Goal: Transaction & Acquisition: Purchase product/service

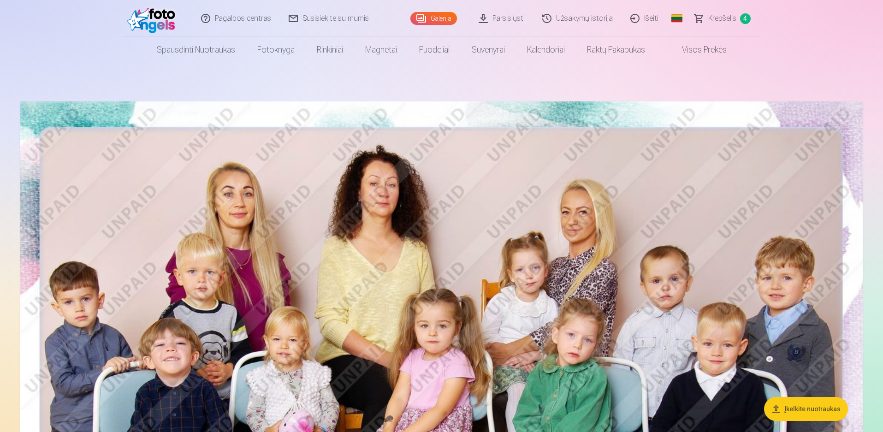
click at [724, 20] on span "Krepšelis" at bounding box center [723, 18] width 28 height 11
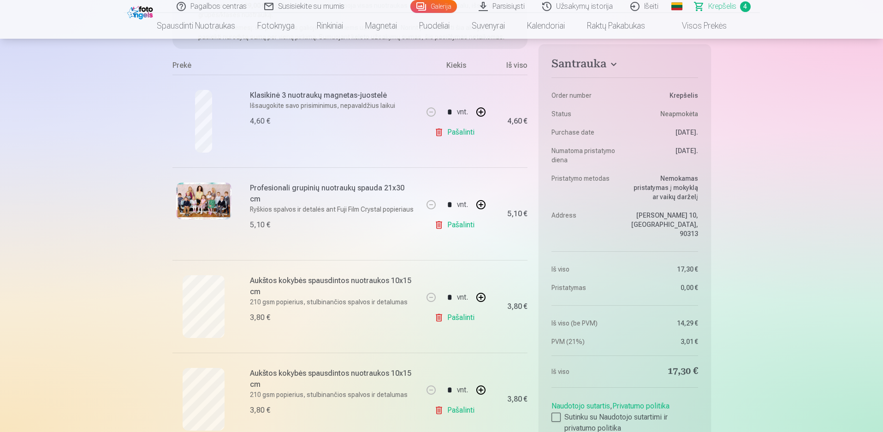
scroll to position [138, 0]
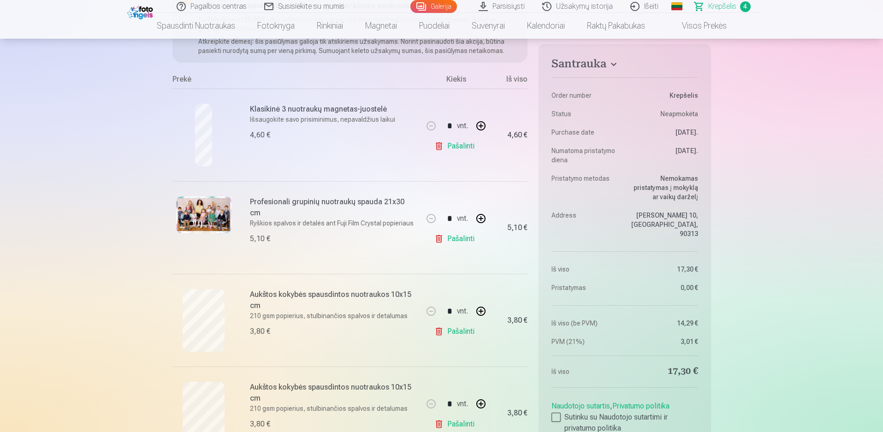
click at [441, 236] on link "Pašalinti" at bounding box center [457, 239] width 44 height 18
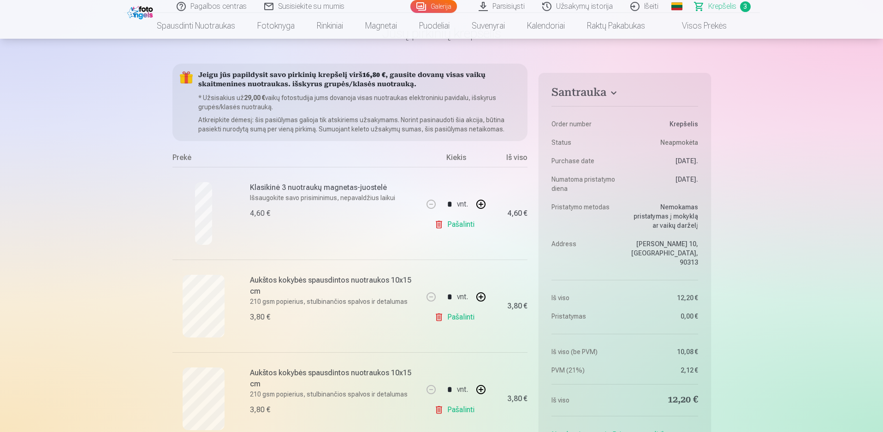
scroll to position [0, 0]
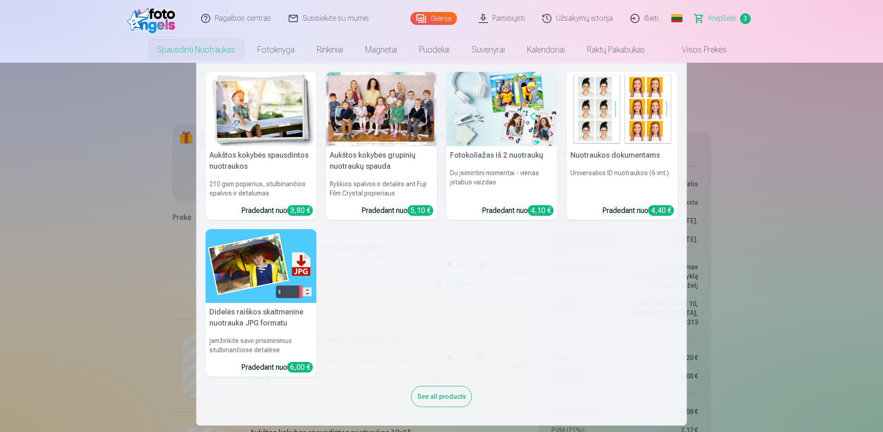
click at [207, 50] on link "Spausdinti nuotraukas" at bounding box center [196, 50] width 101 height 26
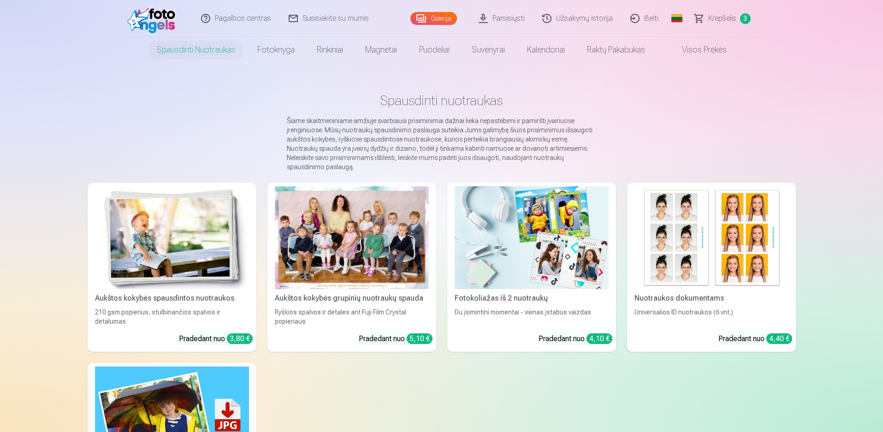
click at [211, 242] on img at bounding box center [172, 237] width 154 height 103
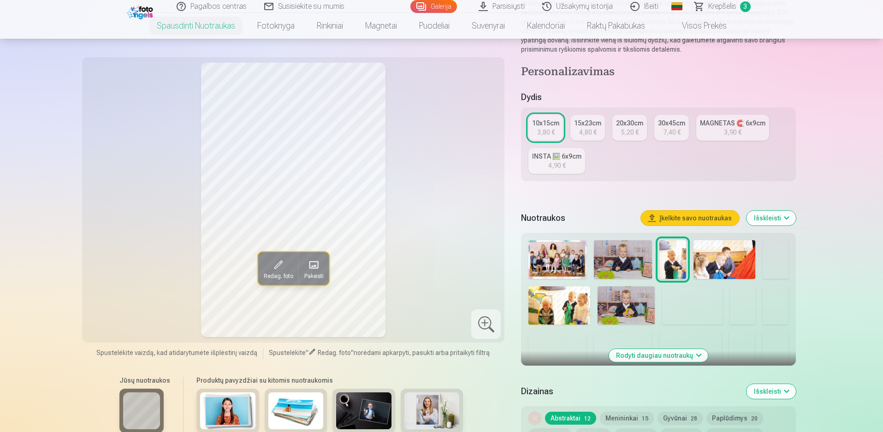
scroll to position [138, 0]
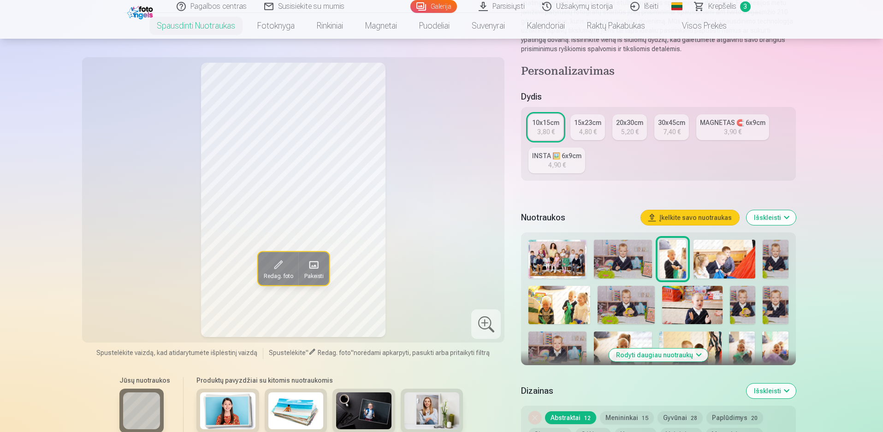
click at [784, 218] on button "Išskleisti" at bounding box center [771, 217] width 49 height 15
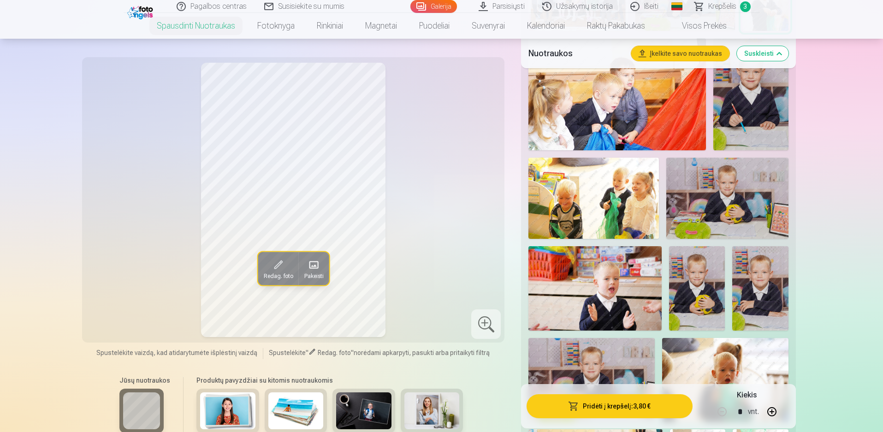
scroll to position [415, 0]
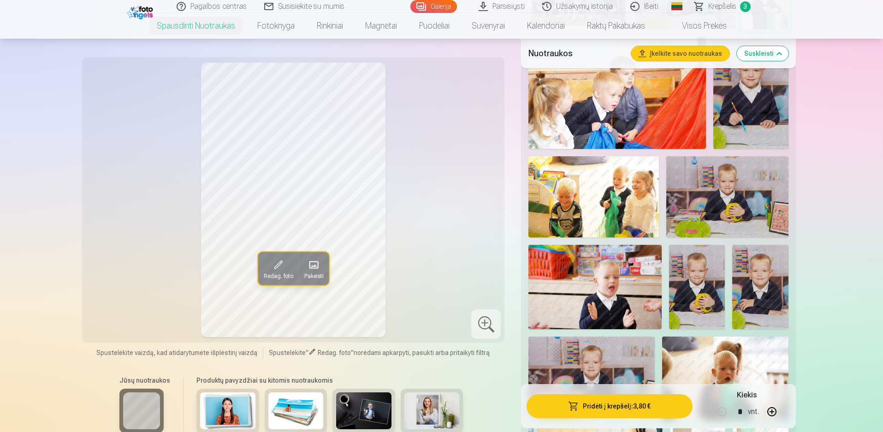
click at [737, 211] on img at bounding box center [728, 196] width 122 height 81
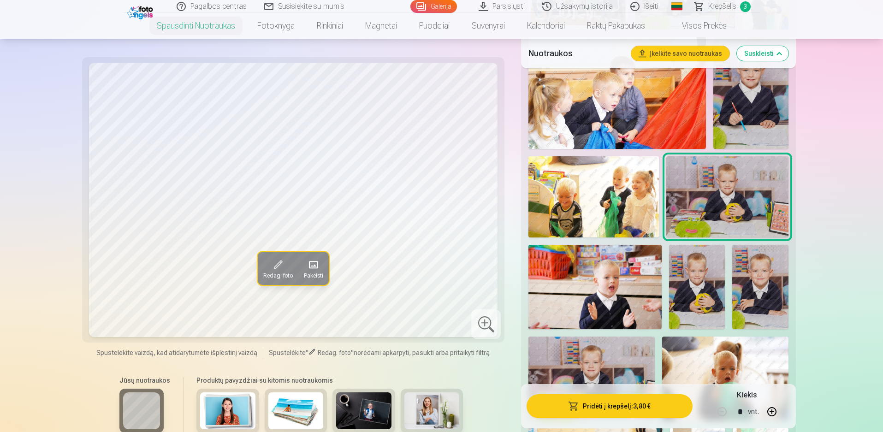
click at [686, 277] on img at bounding box center [697, 287] width 56 height 84
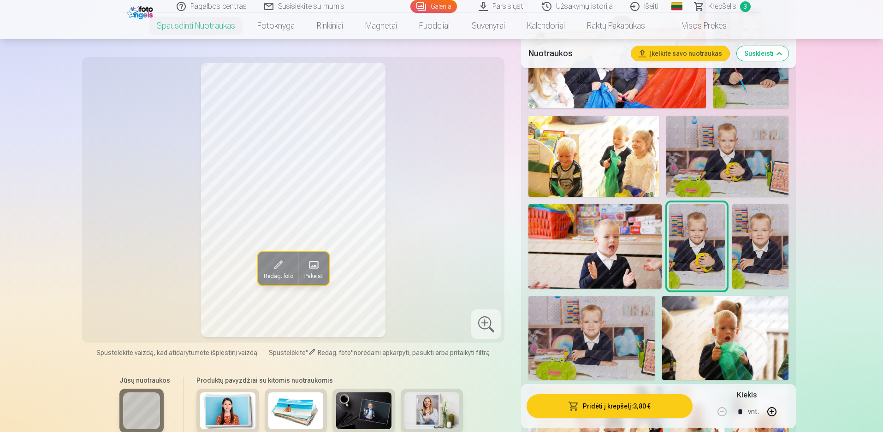
scroll to position [461, 0]
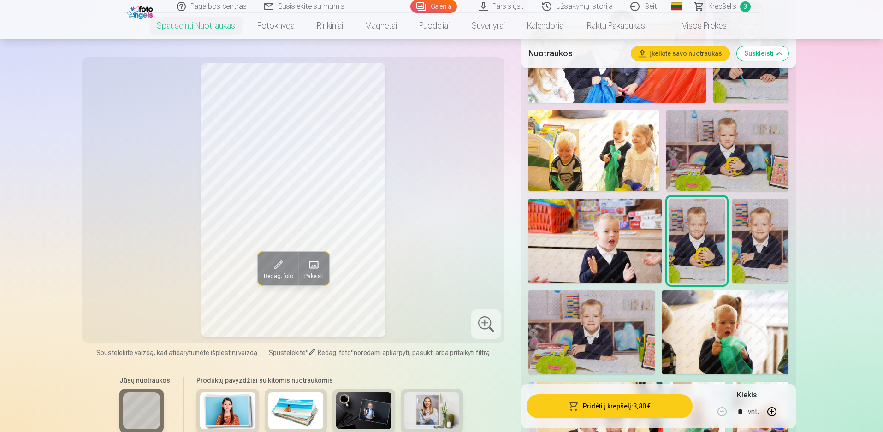
click at [620, 327] on img at bounding box center [592, 333] width 126 height 84
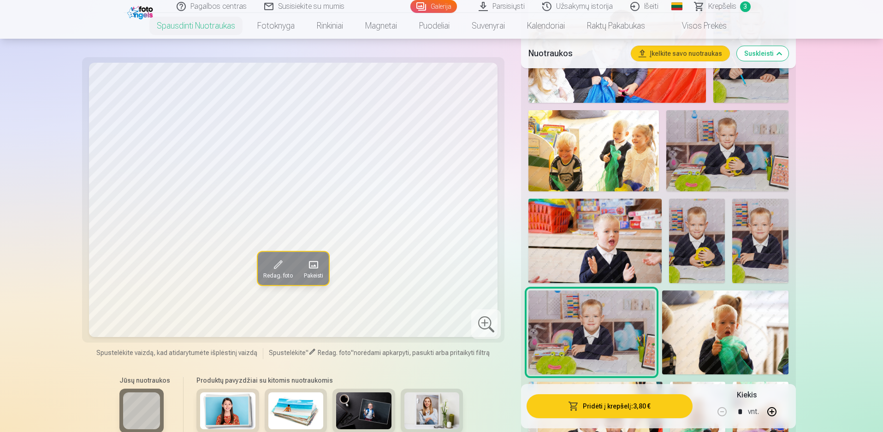
click at [689, 242] on img at bounding box center [697, 241] width 56 height 84
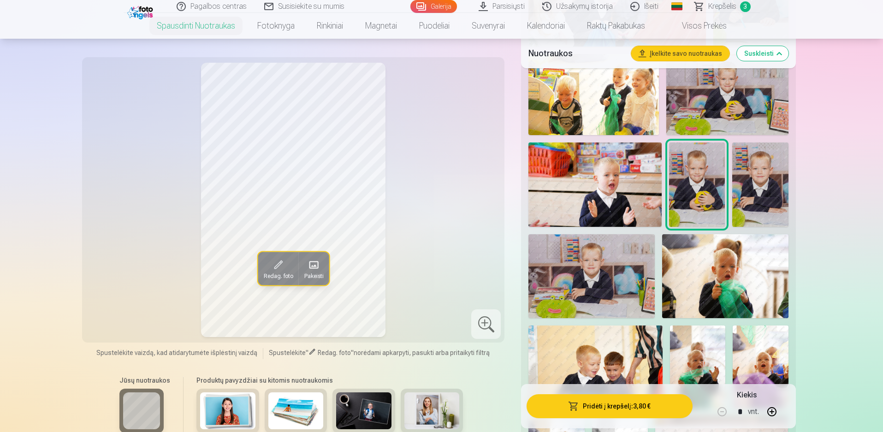
scroll to position [507, 0]
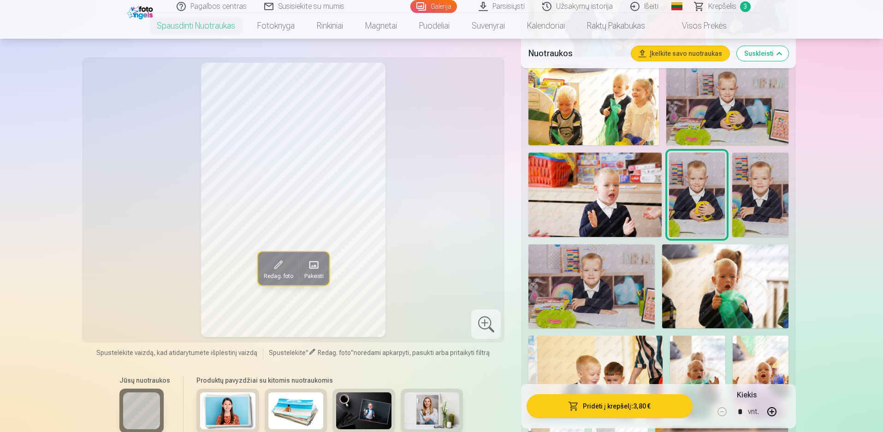
click at [764, 207] on img at bounding box center [760, 195] width 56 height 84
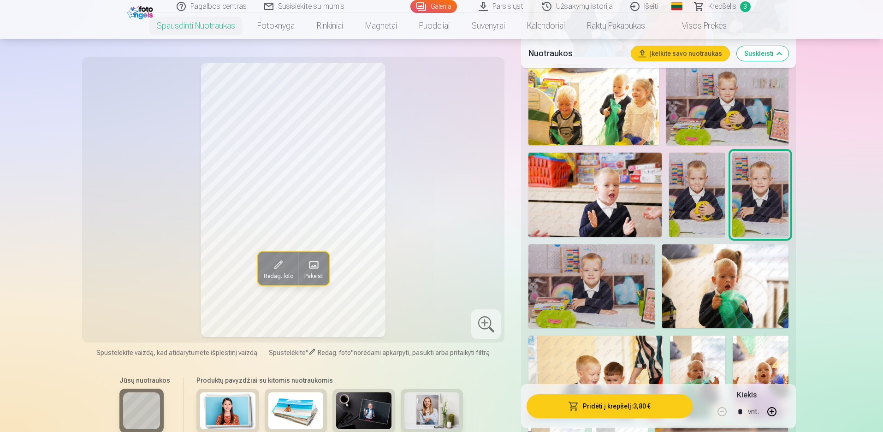
click at [726, 208] on div at bounding box center [658, 275] width 267 height 817
click at [720, 206] on img at bounding box center [697, 195] width 56 height 84
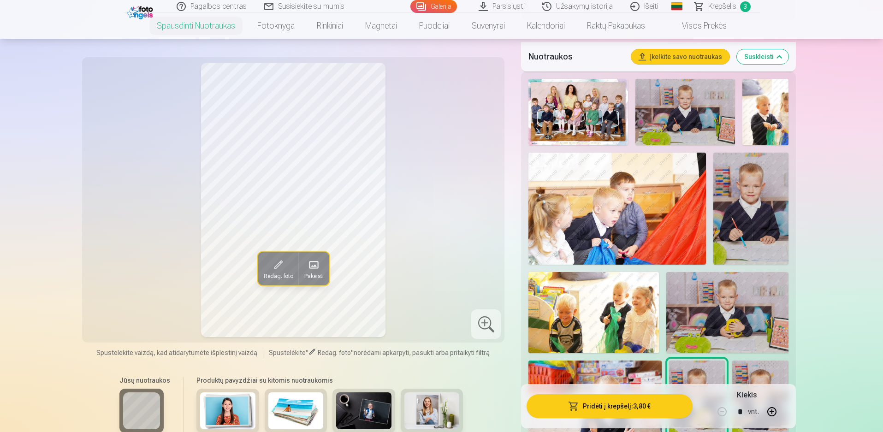
scroll to position [185, 0]
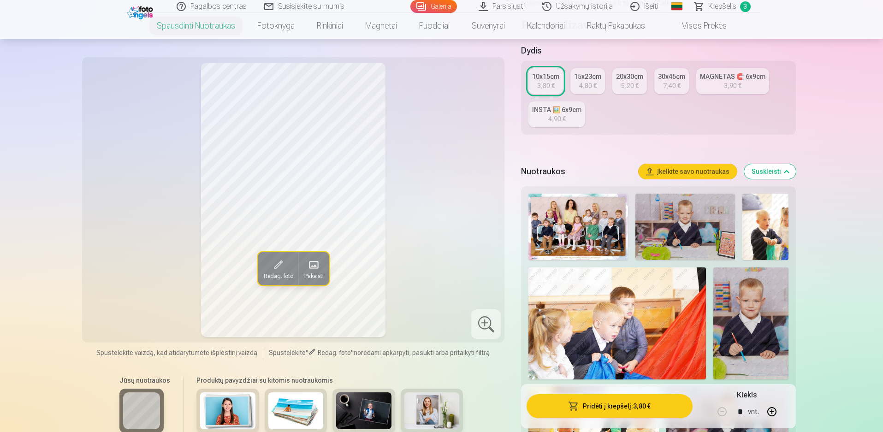
click at [749, 336] on img at bounding box center [751, 324] width 75 height 112
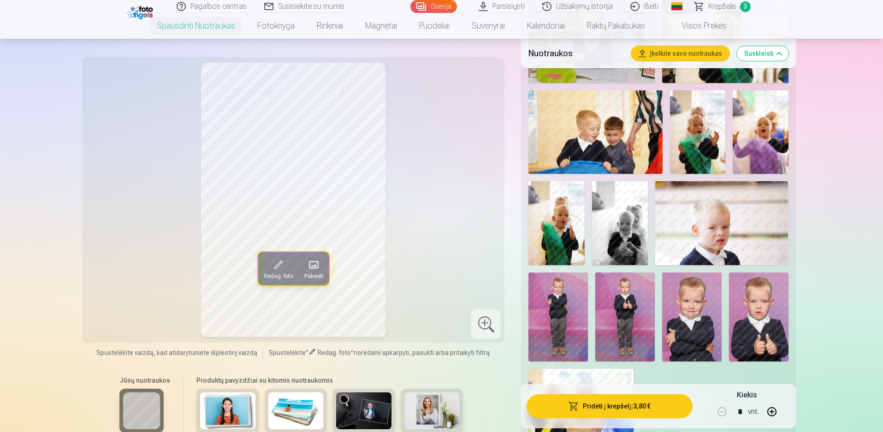
scroll to position [830, 0]
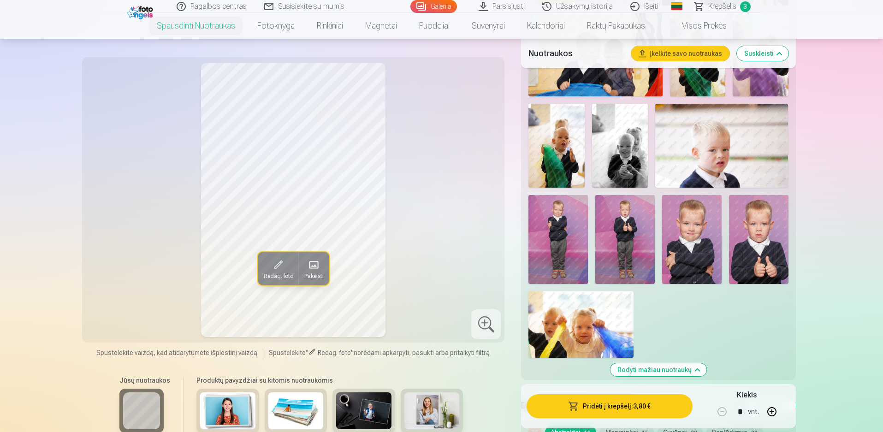
click at [616, 241] on img at bounding box center [626, 239] width 60 height 89
click at [597, 246] on img at bounding box center [626, 239] width 60 height 89
click at [574, 231] on img at bounding box center [559, 239] width 60 height 89
click at [682, 238] on img at bounding box center [692, 239] width 60 height 89
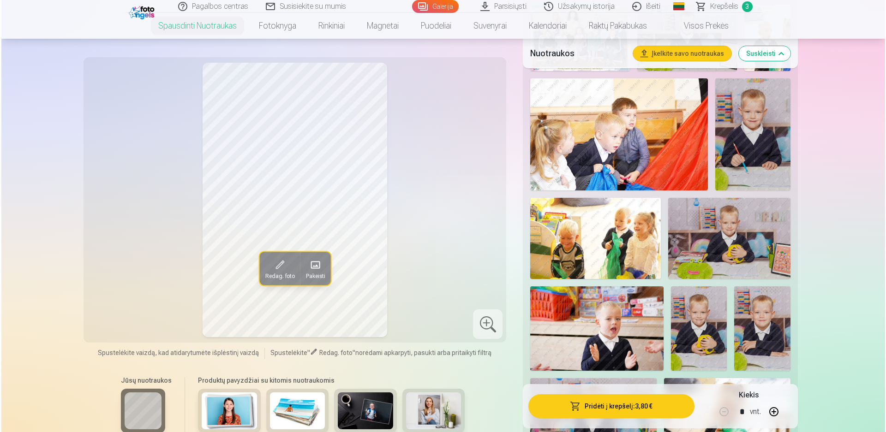
scroll to position [461, 0]
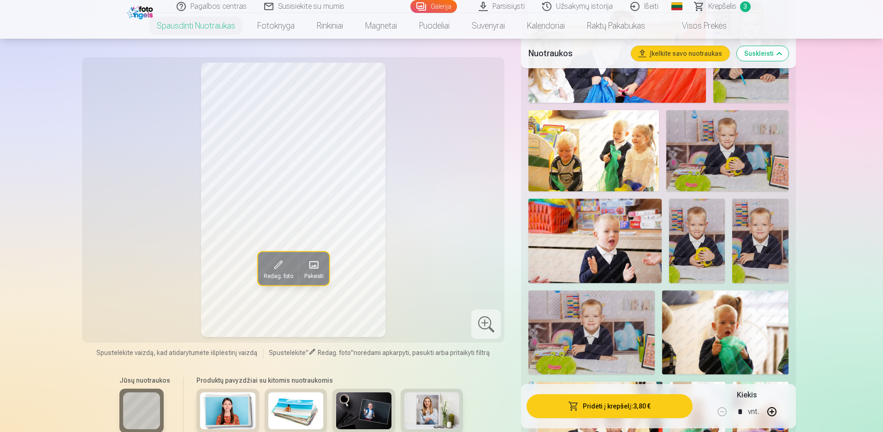
click at [708, 245] on img at bounding box center [697, 241] width 56 height 84
click at [598, 402] on button "Pridėti į krepšelį : 3,80 €" at bounding box center [610, 406] width 166 height 24
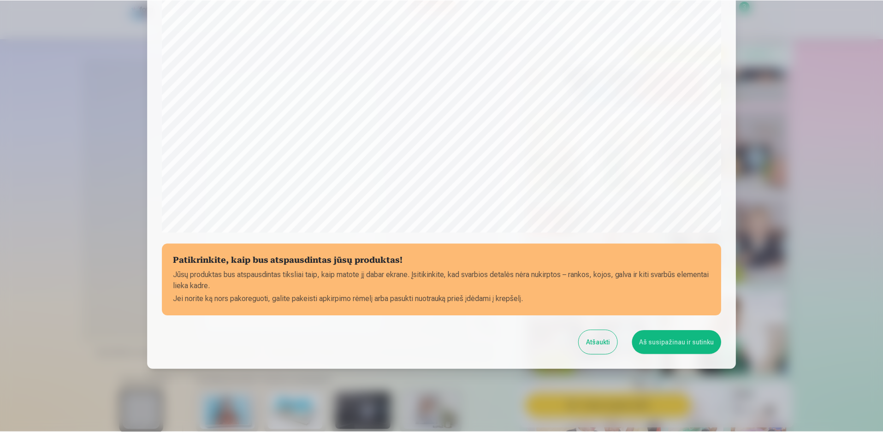
scroll to position [232, 0]
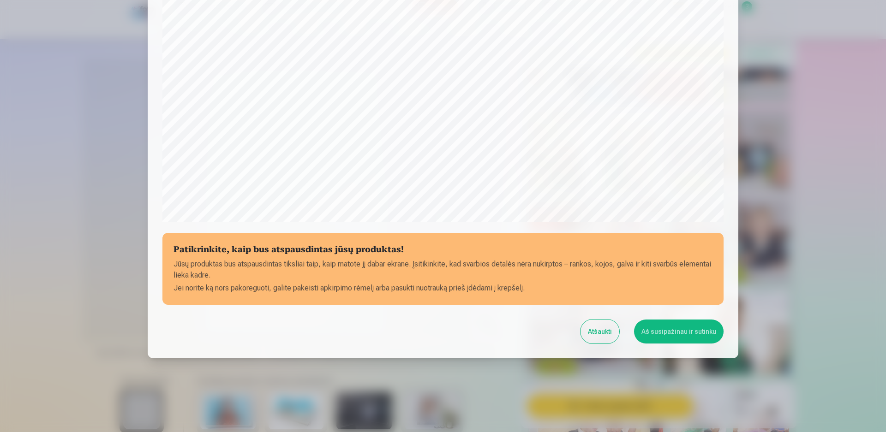
click at [659, 331] on button "Aš susipažinau ir sutinku" at bounding box center [678, 332] width 89 height 24
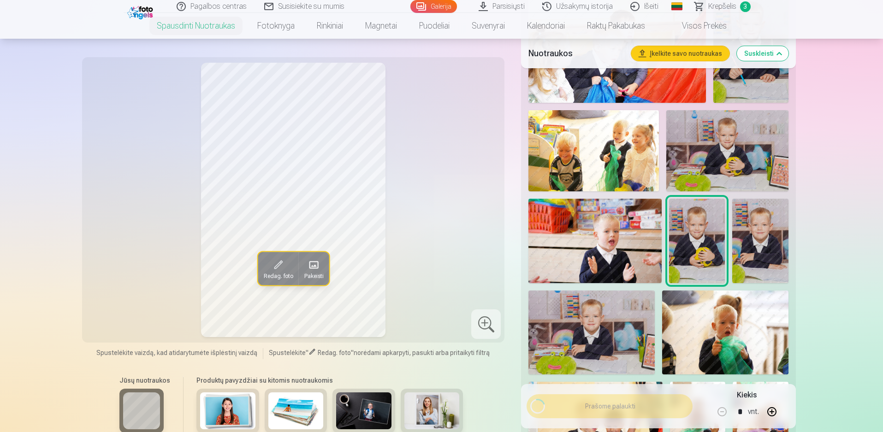
click at [727, 4] on span "Krepšelis" at bounding box center [723, 6] width 28 height 11
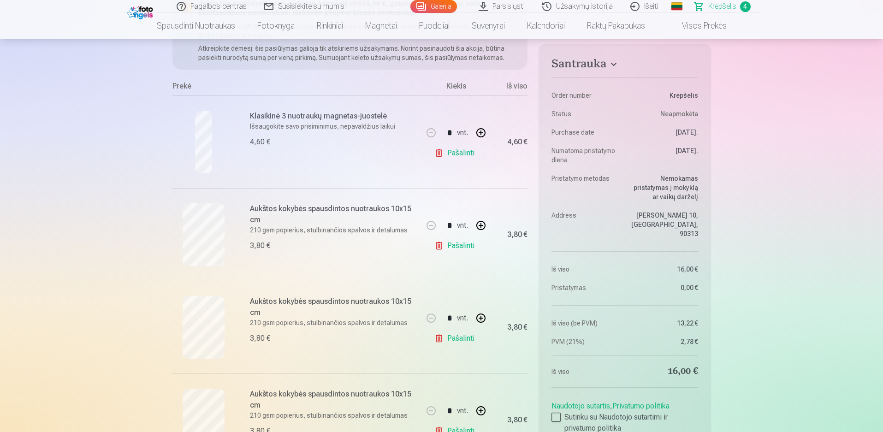
scroll to position [185, 0]
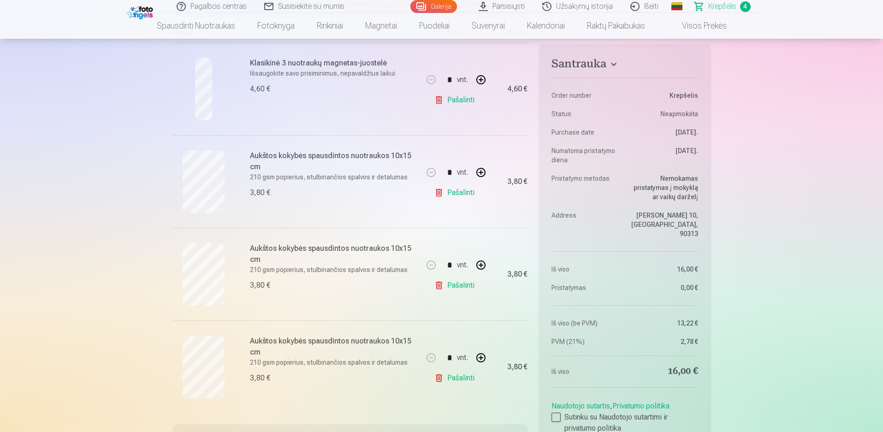
click at [453, 284] on link "Pašalinti" at bounding box center [457, 285] width 44 height 18
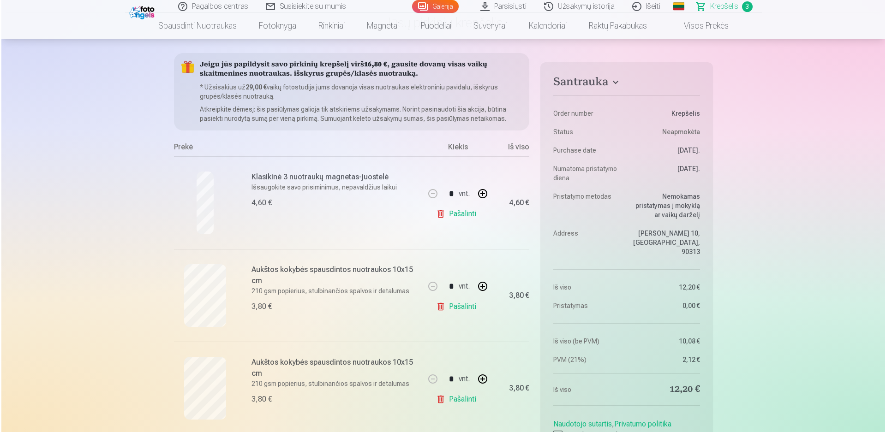
scroll to position [0, 0]
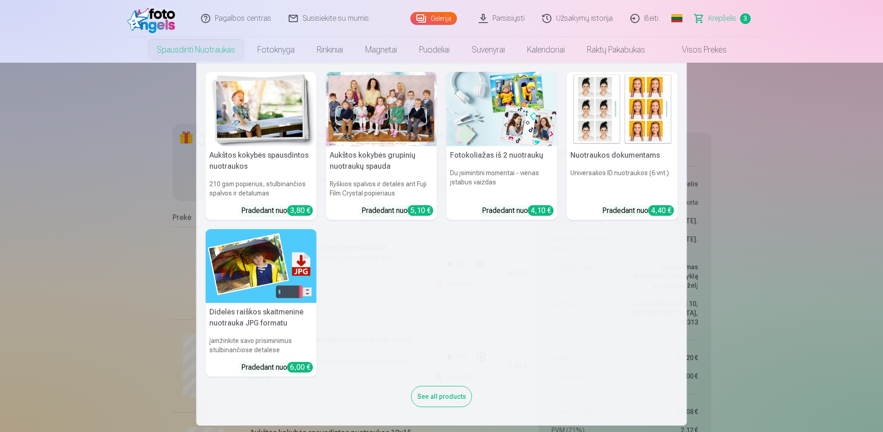
click at [241, 107] on img at bounding box center [261, 109] width 111 height 74
